Goal: Navigation & Orientation: Go to known website

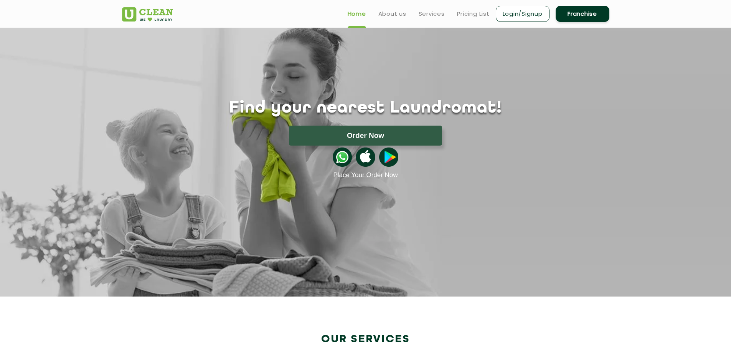
click at [517, 15] on link "Login/Signup" at bounding box center [523, 14] width 54 height 16
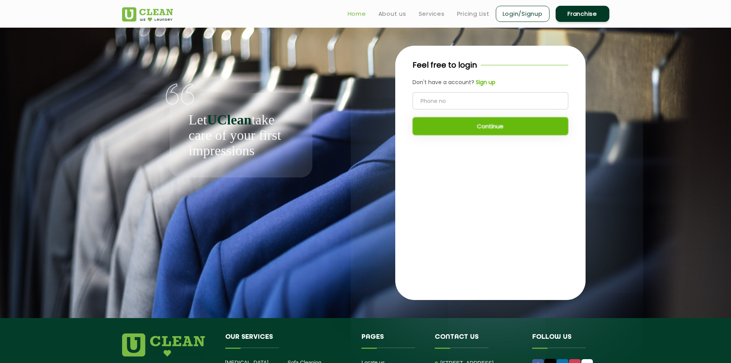
click at [351, 16] on link "Home" at bounding box center [357, 13] width 18 height 9
